Goal: Information Seeking & Learning: Learn about a topic

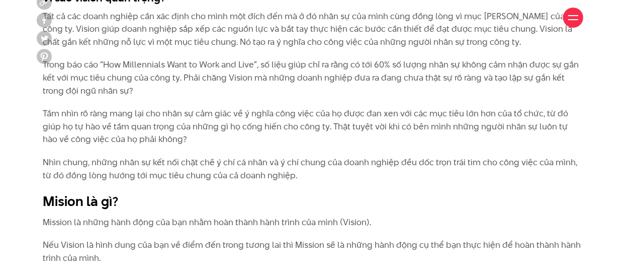
scroll to position [1367, 0]
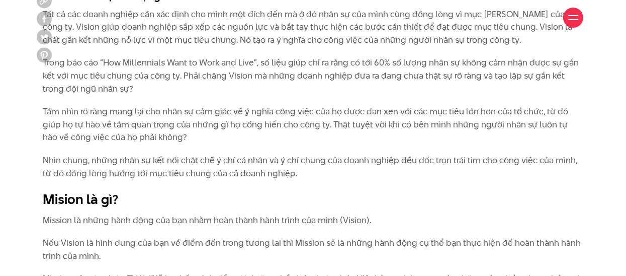
drag, startPoint x: 173, startPoint y: 212, endPoint x: 282, endPoint y: 234, distance: 111.4
click at [282, 234] on div "[PERSON_NAME] một thống kê về nhân sự, thật bất ngờ khi có đến 70% số người trả…" at bounding box center [313, 178] width 556 height 1298
drag, startPoint x: 200, startPoint y: 198, endPoint x: 303, endPoint y: 229, distance: 107.4
click at [303, 229] on div "[PERSON_NAME] một thống kê về nhân sự, thật bất ngờ khi có đến 70% số người trả…" at bounding box center [313, 178] width 556 height 1298
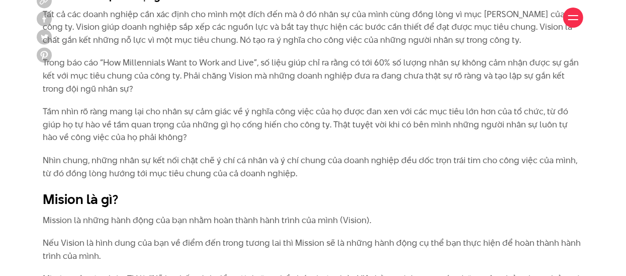
copy p "Mỗi doanh nghiệp có một Vision khác nhau. Vision của Microsoft là “Mỗi chiếc má…"
click at [459, 136] on div "[PERSON_NAME] một thống kê về nhân sự, thật bất ngờ khi có đến 70% số người trả…" at bounding box center [313, 178] width 556 height 1298
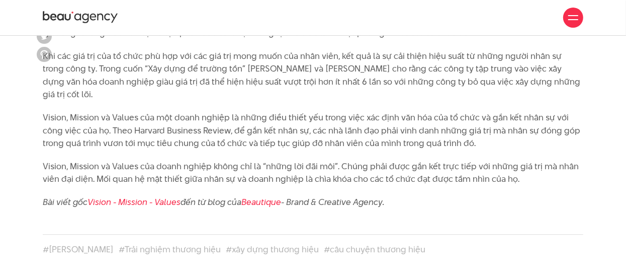
scroll to position [1975, 0]
drag, startPoint x: 182, startPoint y: 76, endPoint x: 226, endPoint y: 151, distance: 87.3
copy p "Mission của tập đoàn TH là “Nỗ lực hết mình để nuôi dưỡng thể chất và tâm hồn V…"
